Goal: Task Accomplishment & Management: Complete application form

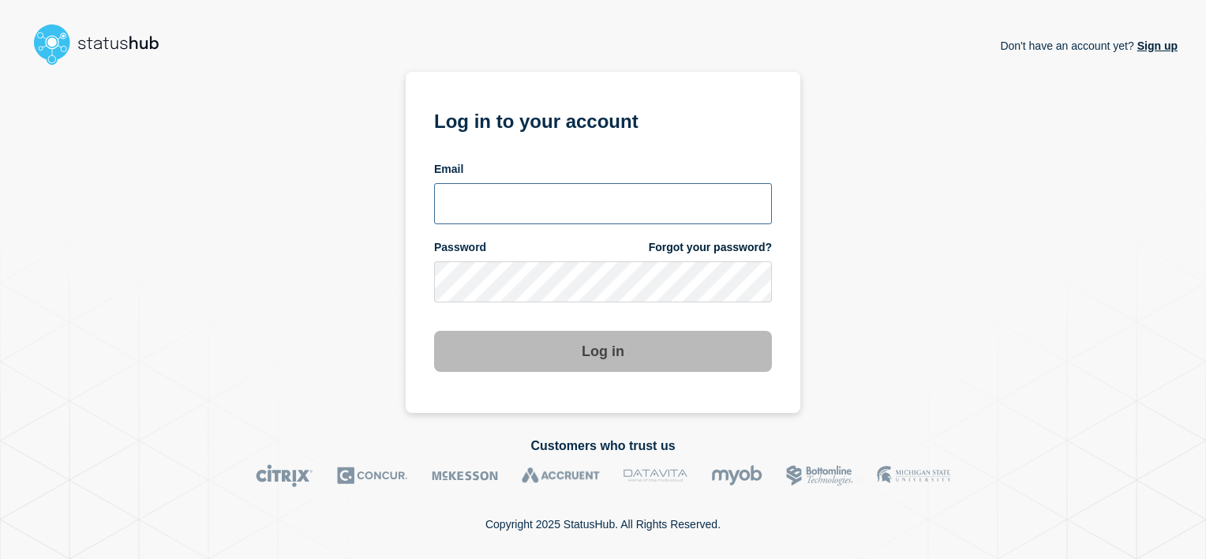
type input "[PERSON_NAME][EMAIL_ADDRESS][PERSON_NAME][DOMAIN_NAME]"
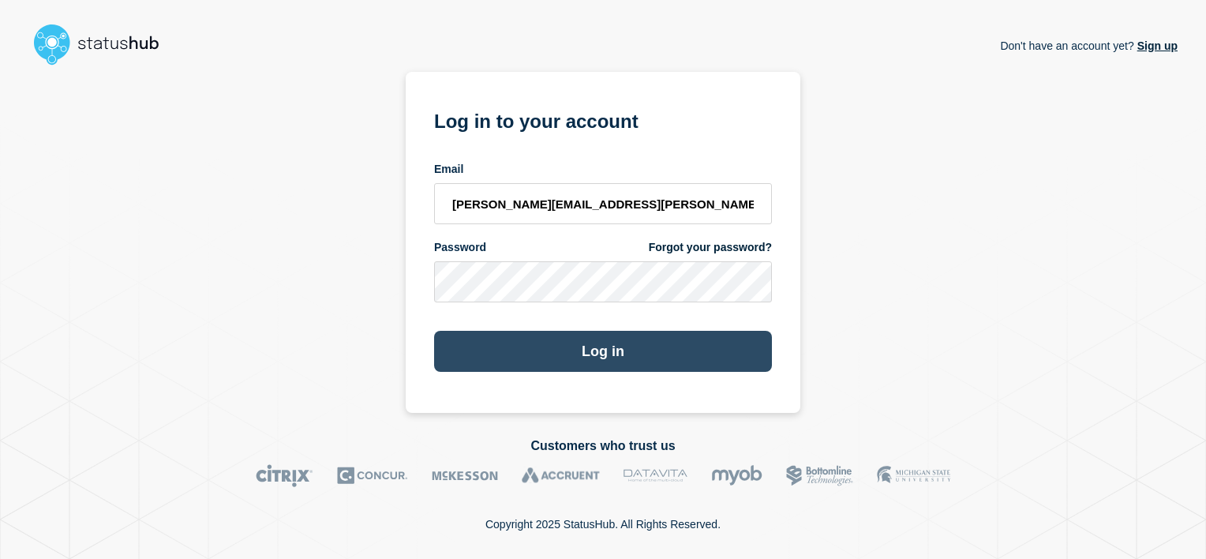
click at [597, 359] on button "Log in" at bounding box center [603, 351] width 338 height 41
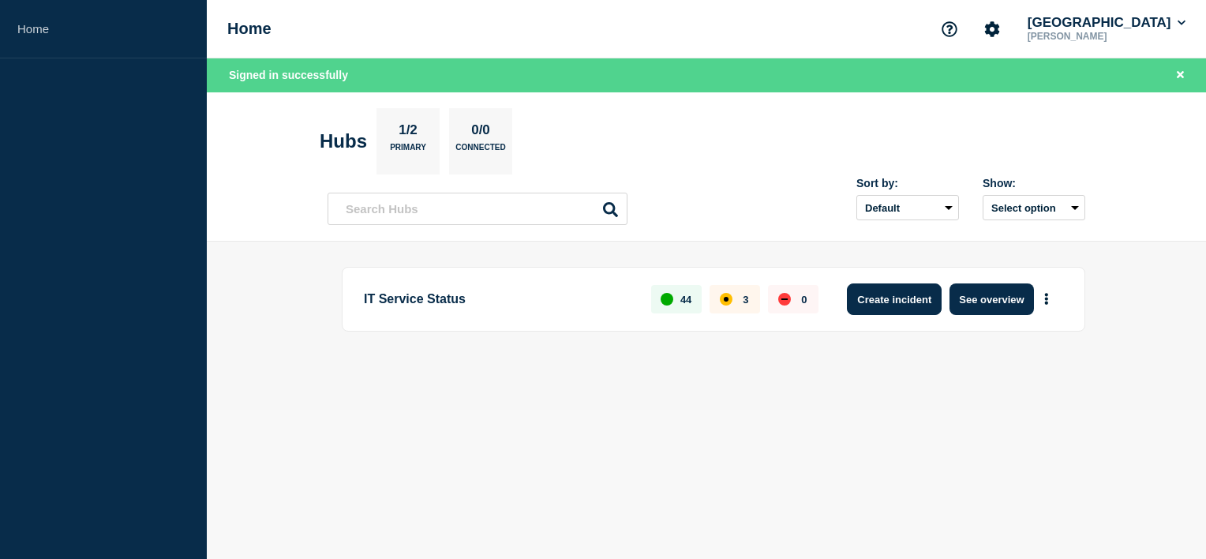
click at [895, 295] on button "Create incident" at bounding box center [894, 299] width 95 height 32
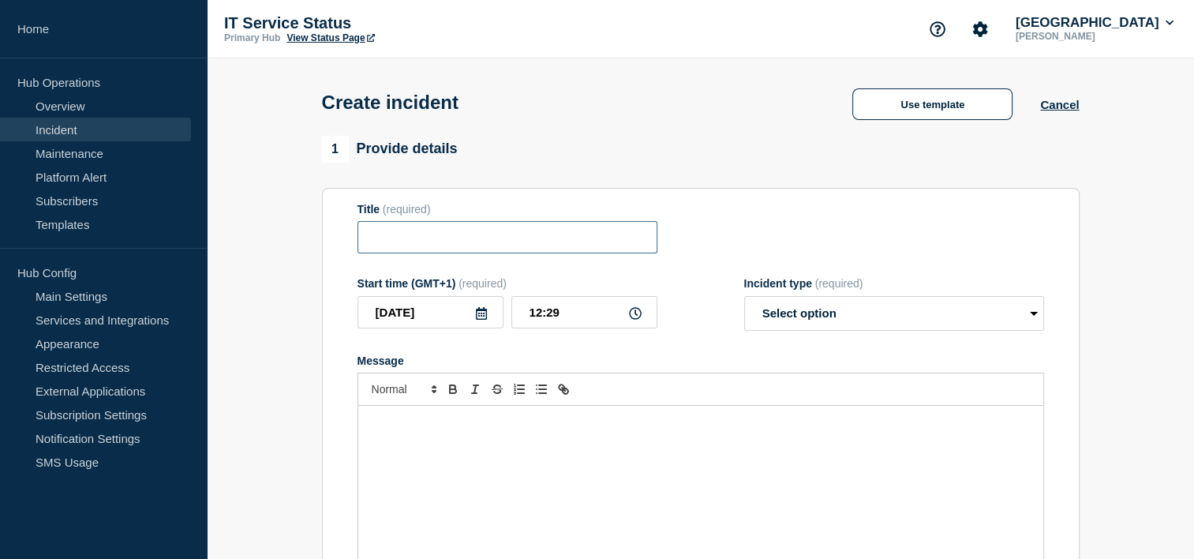
click at [466, 244] on input "Title" at bounding box center [508, 237] width 300 height 32
type input "Network disruption VSC and VSM"
click at [1035, 316] on select "Select option Investigating Identified Monitoring" at bounding box center [894, 313] width 300 height 35
select select "investigating"
click at [744, 301] on select "Select option Investigating Identified Monitoring" at bounding box center [894, 313] width 300 height 35
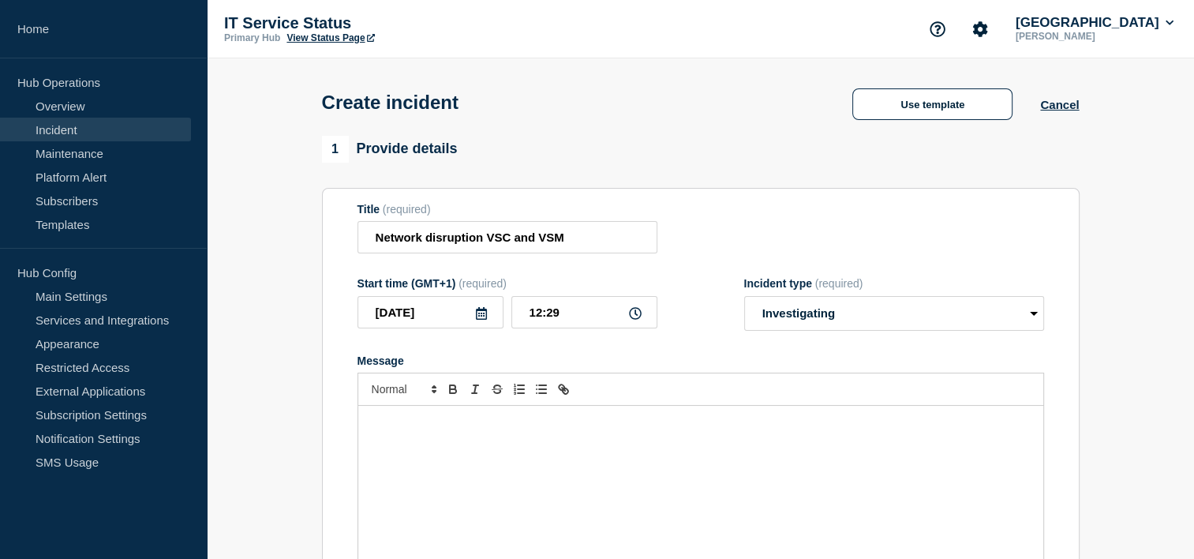
click at [931, 429] on p "Message" at bounding box center [700, 422] width 661 height 14
click at [755, 429] on p "Message" at bounding box center [700, 422] width 661 height 14
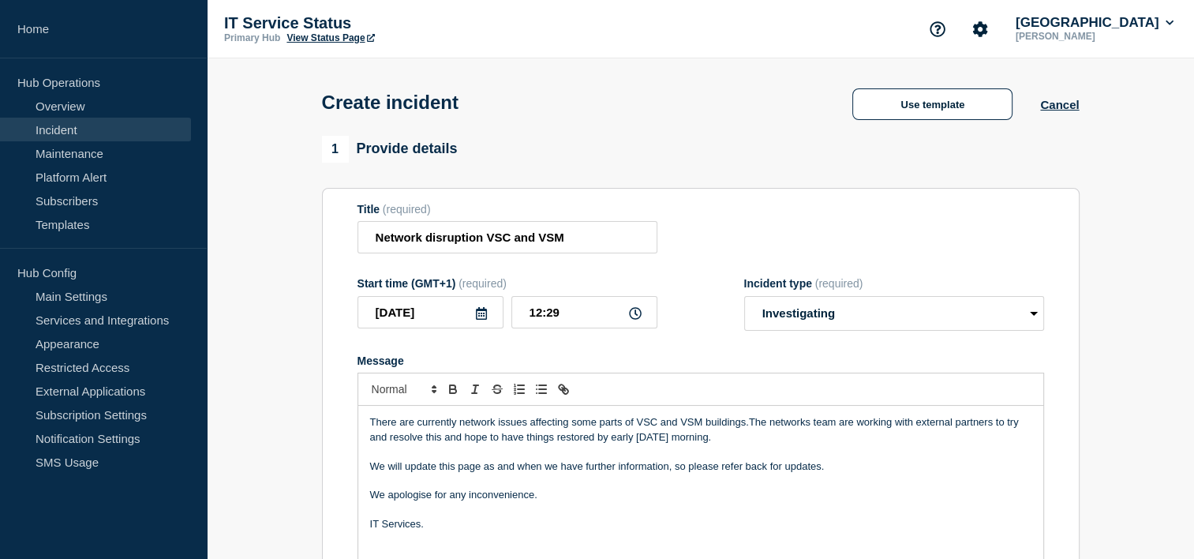
drag, startPoint x: 396, startPoint y: 501, endPoint x: 657, endPoint y: 521, distance: 262.0
click at [657, 517] on p "Message" at bounding box center [700, 510] width 661 height 14
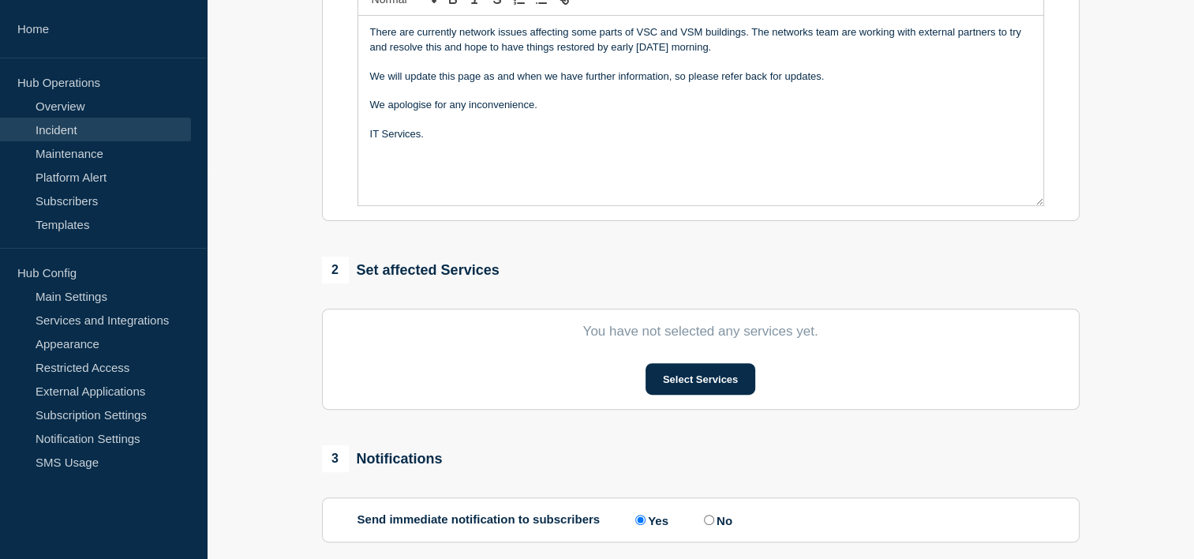
scroll to position [393, 0]
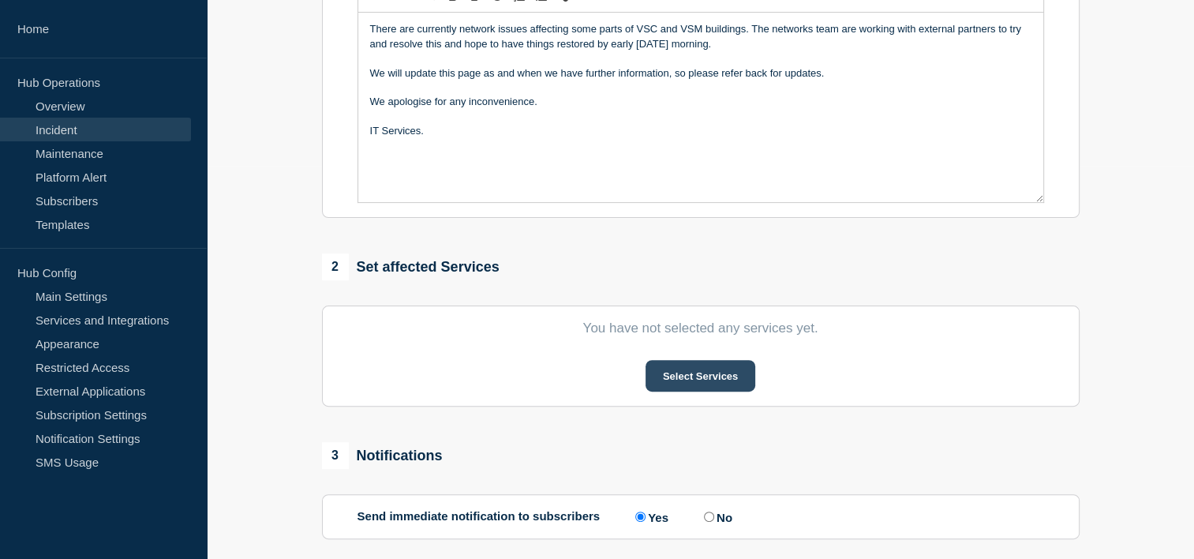
click at [719, 382] on button "Select Services" at bounding box center [701, 376] width 110 height 32
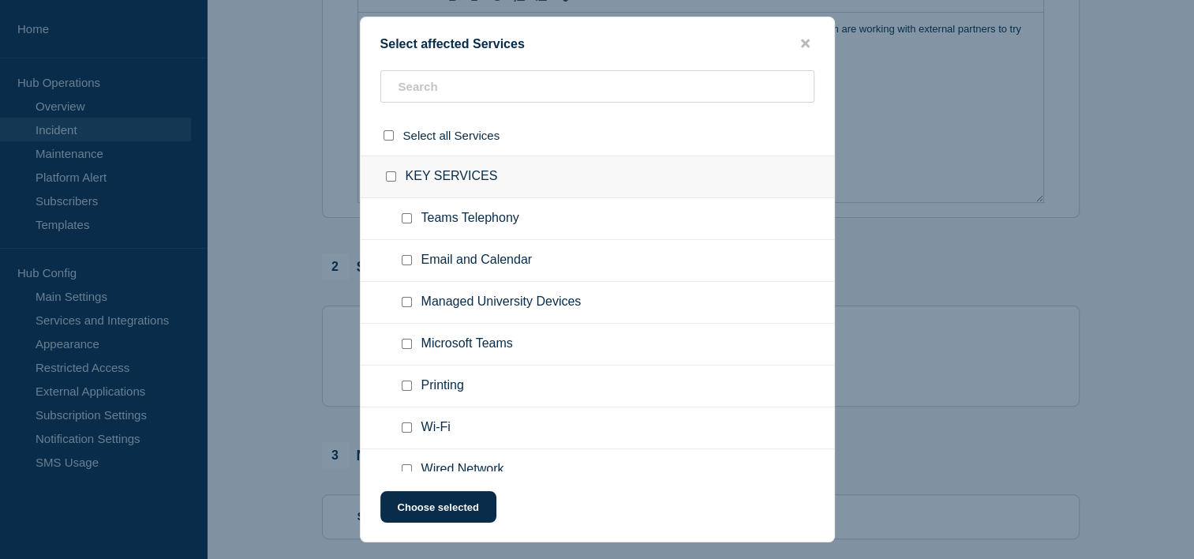
click at [409, 427] on input "Wi-Fi checkbox" at bounding box center [407, 427] width 10 height 10
checkbox input "true"
click at [404, 470] on input "Wired Network checkbox" at bounding box center [407, 469] width 10 height 10
checkbox input "true"
click at [431, 503] on button "Choose selected" at bounding box center [438, 507] width 116 height 32
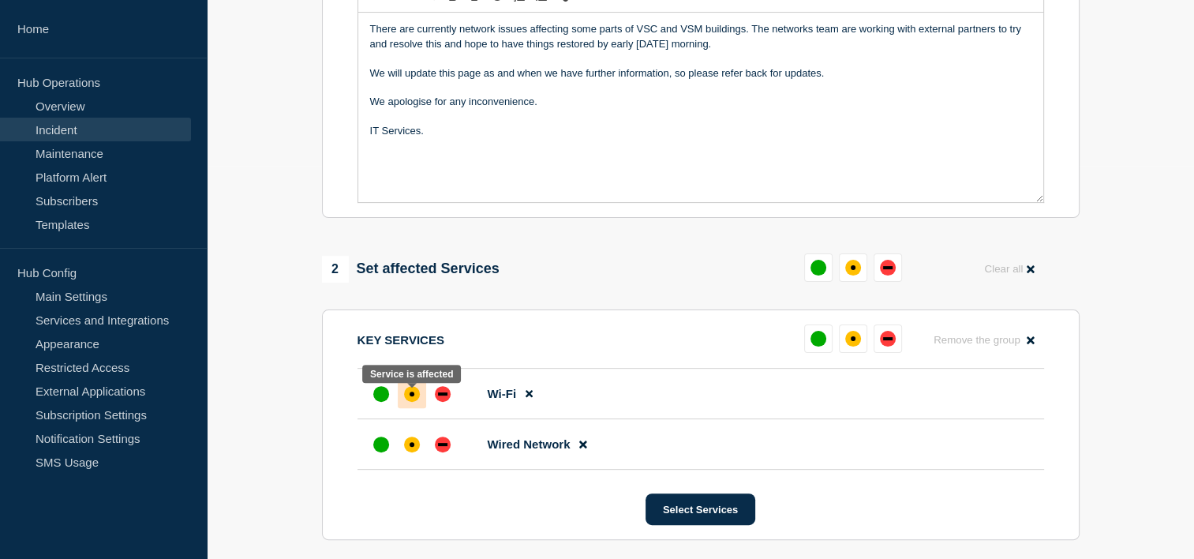
click at [412, 402] on div "affected" at bounding box center [412, 394] width 16 height 16
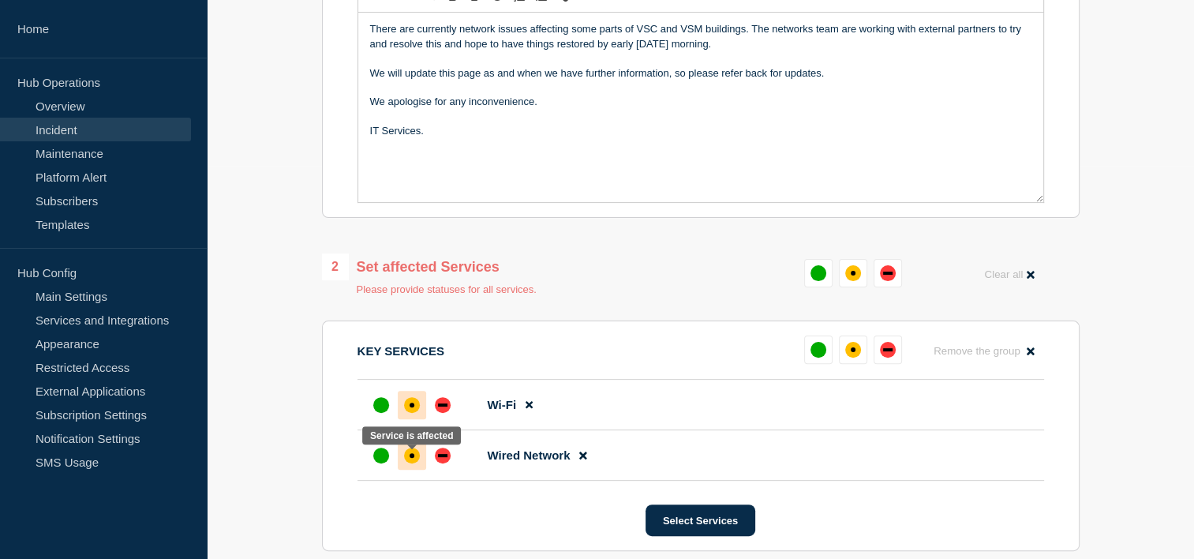
click at [410, 458] on div "affected" at bounding box center [412, 455] width 5 height 5
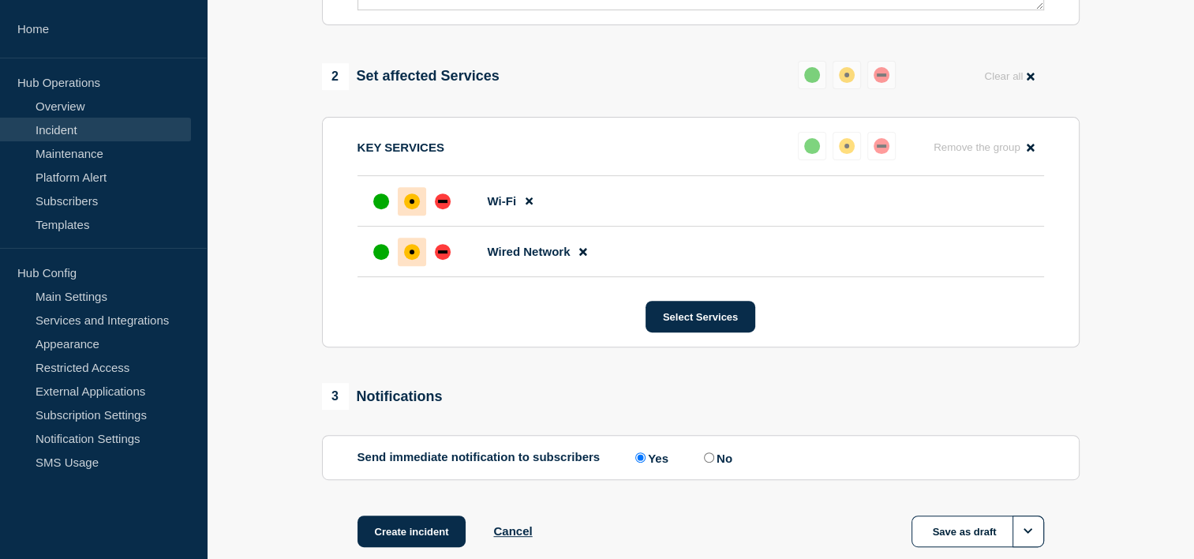
scroll to position [685, 0]
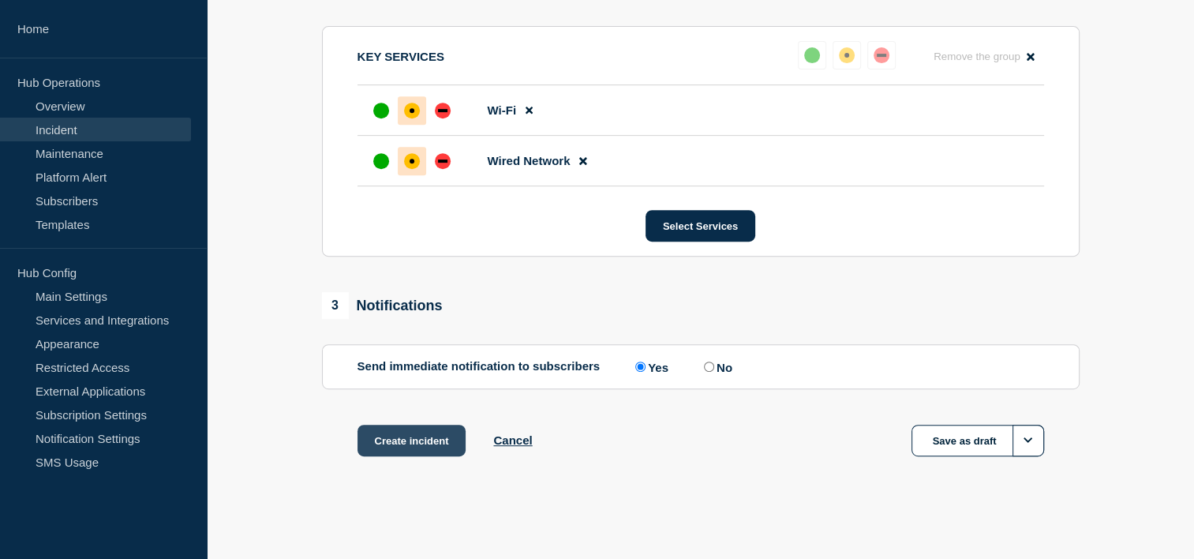
click at [411, 442] on button "Create incident" at bounding box center [412, 441] width 109 height 32
